Goal: Task Accomplishment & Management: Complete application form

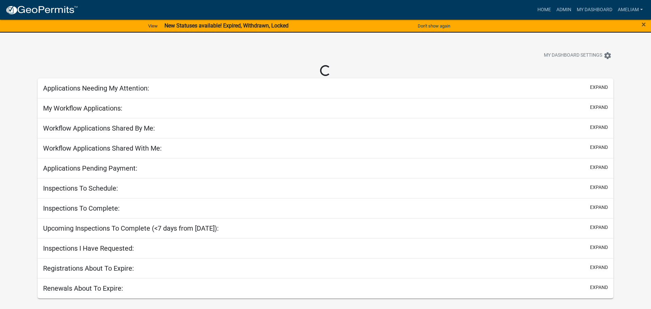
select select "3: 100"
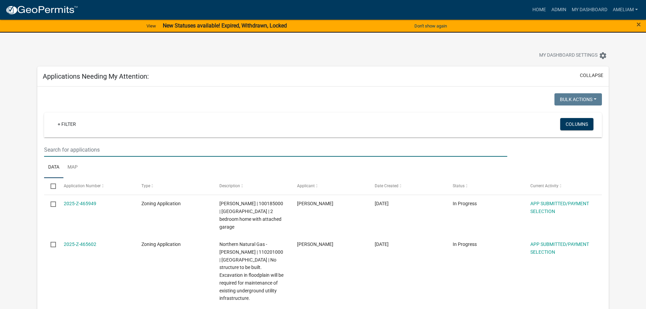
click at [81, 150] on input "text" at bounding box center [275, 150] width 463 height 14
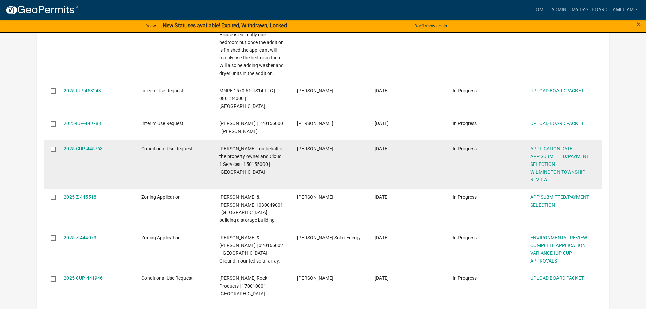
scroll to position [847, 0]
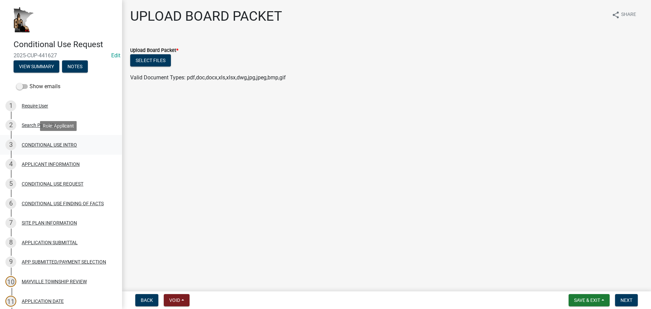
click at [57, 139] on link "3 CONDITIONAL USE INTRO" at bounding box center [61, 145] width 122 height 20
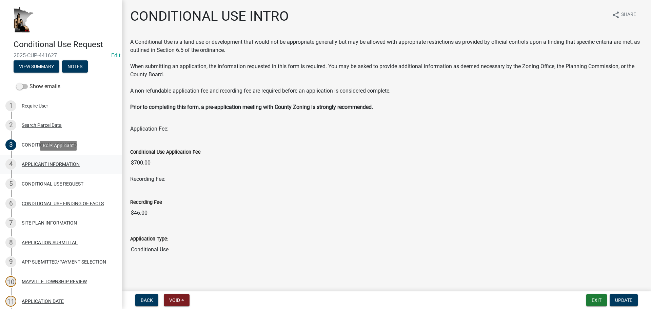
click at [60, 167] on div "4 APPLICANT INFORMATION" at bounding box center [58, 164] width 106 height 11
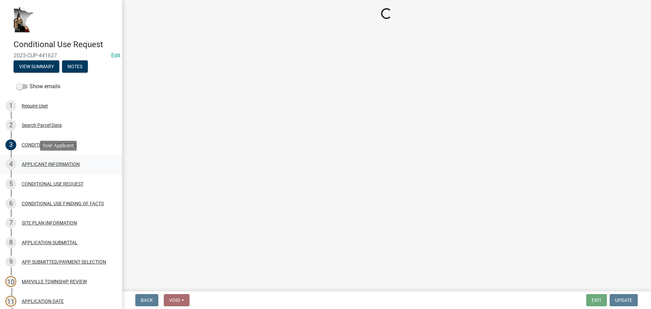
select select "9e1e8264-826e-489c-8877-360b4a057526"
select select "59a0cc9a-a966-4d30-a787-cdc31e3e4e25"
